Goal: Information Seeking & Learning: Learn about a topic

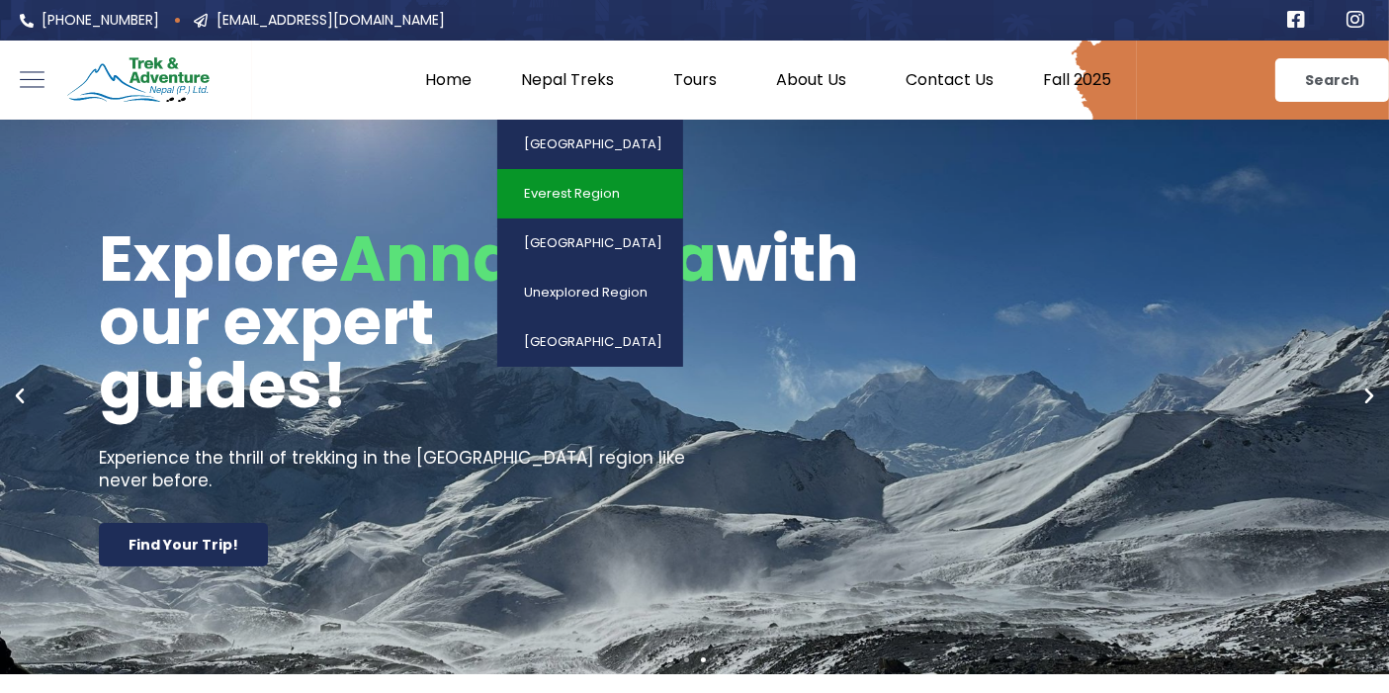
click at [592, 190] on link "Everest Region" at bounding box center [590, 193] width 186 height 49
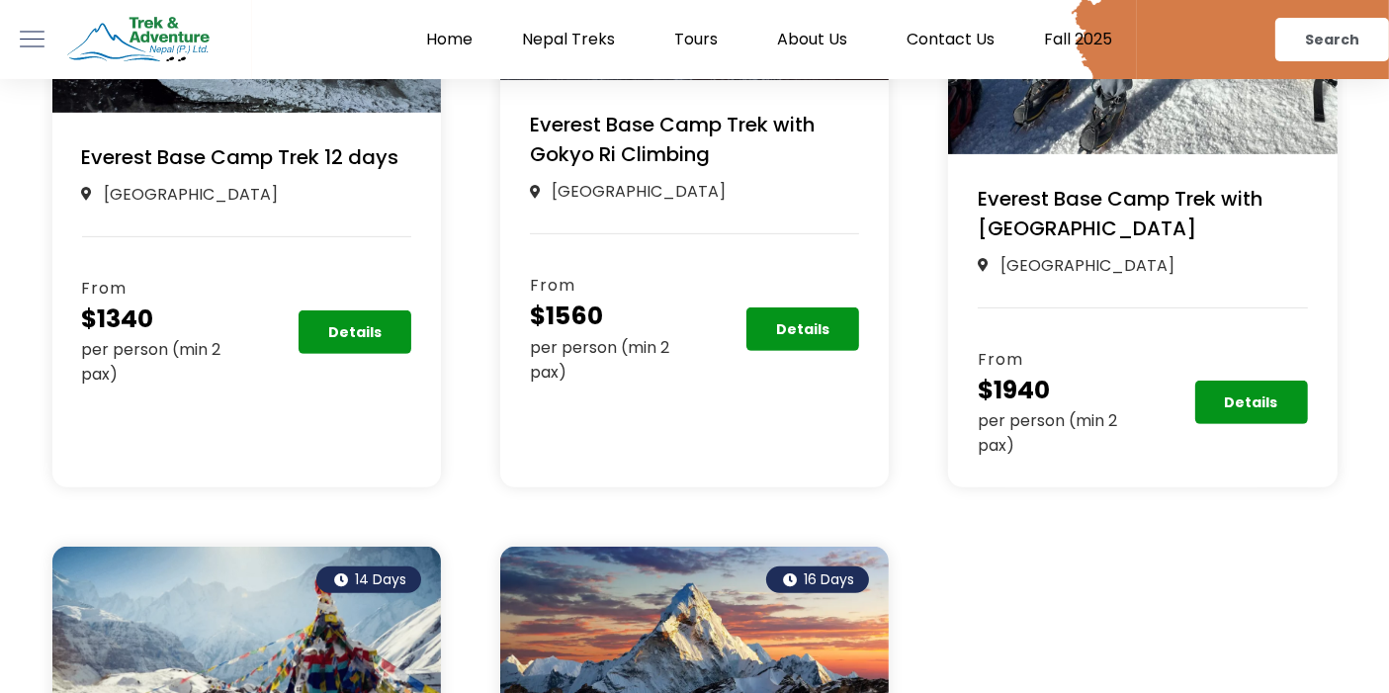
scroll to position [712, 0]
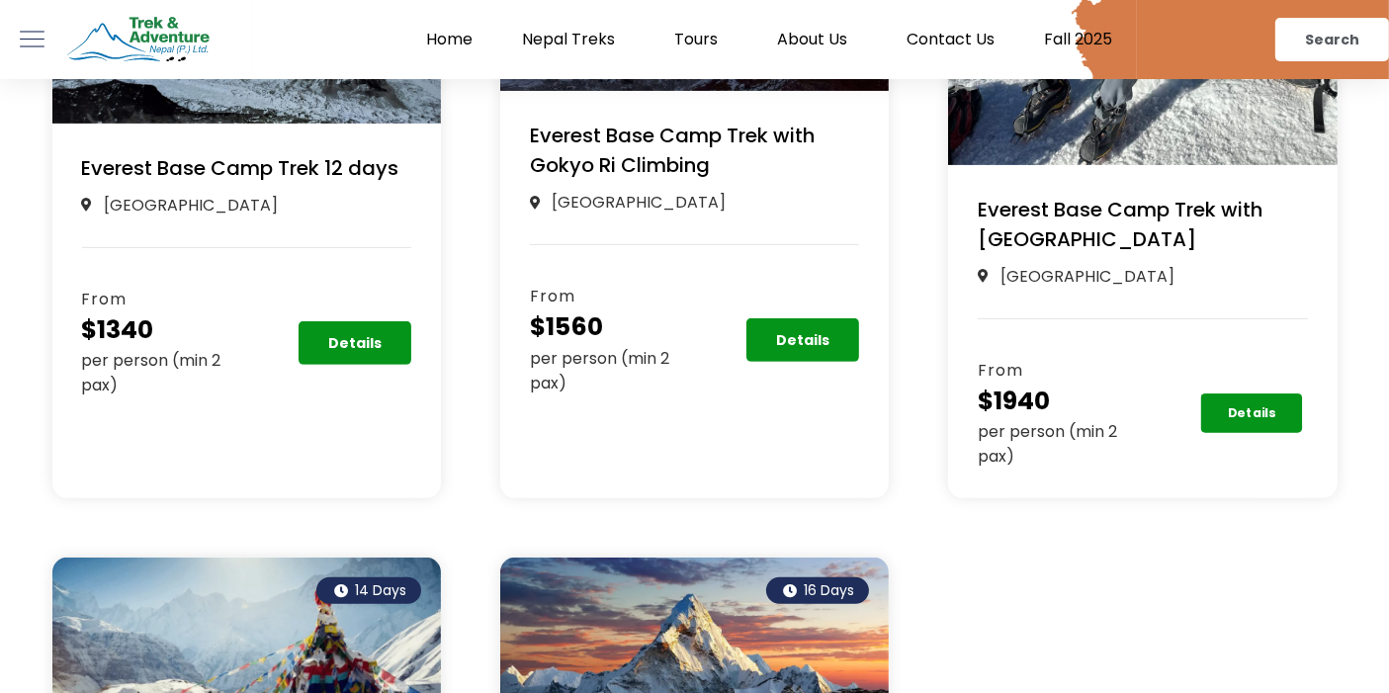
click at [1275, 413] on link "Details" at bounding box center [1251, 414] width 102 height 40
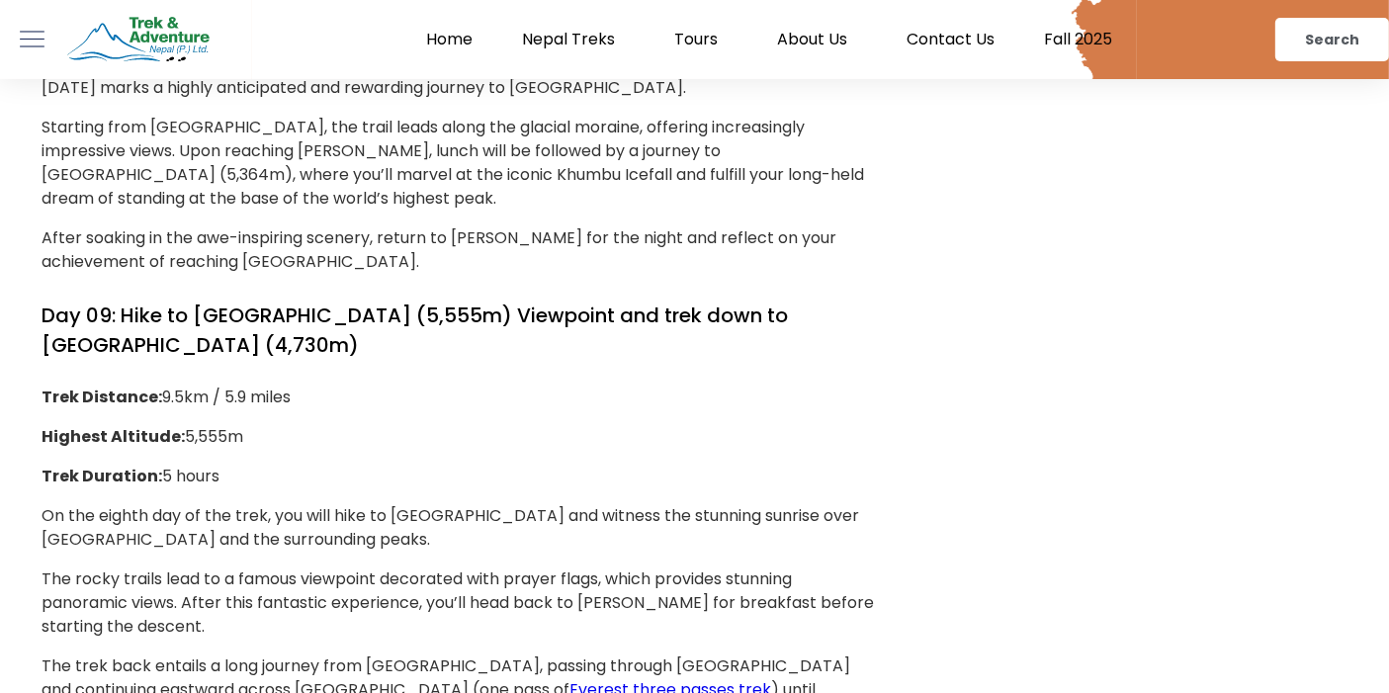
scroll to position [6288, 0]
